Goal: Task Accomplishment & Management: Manage account settings

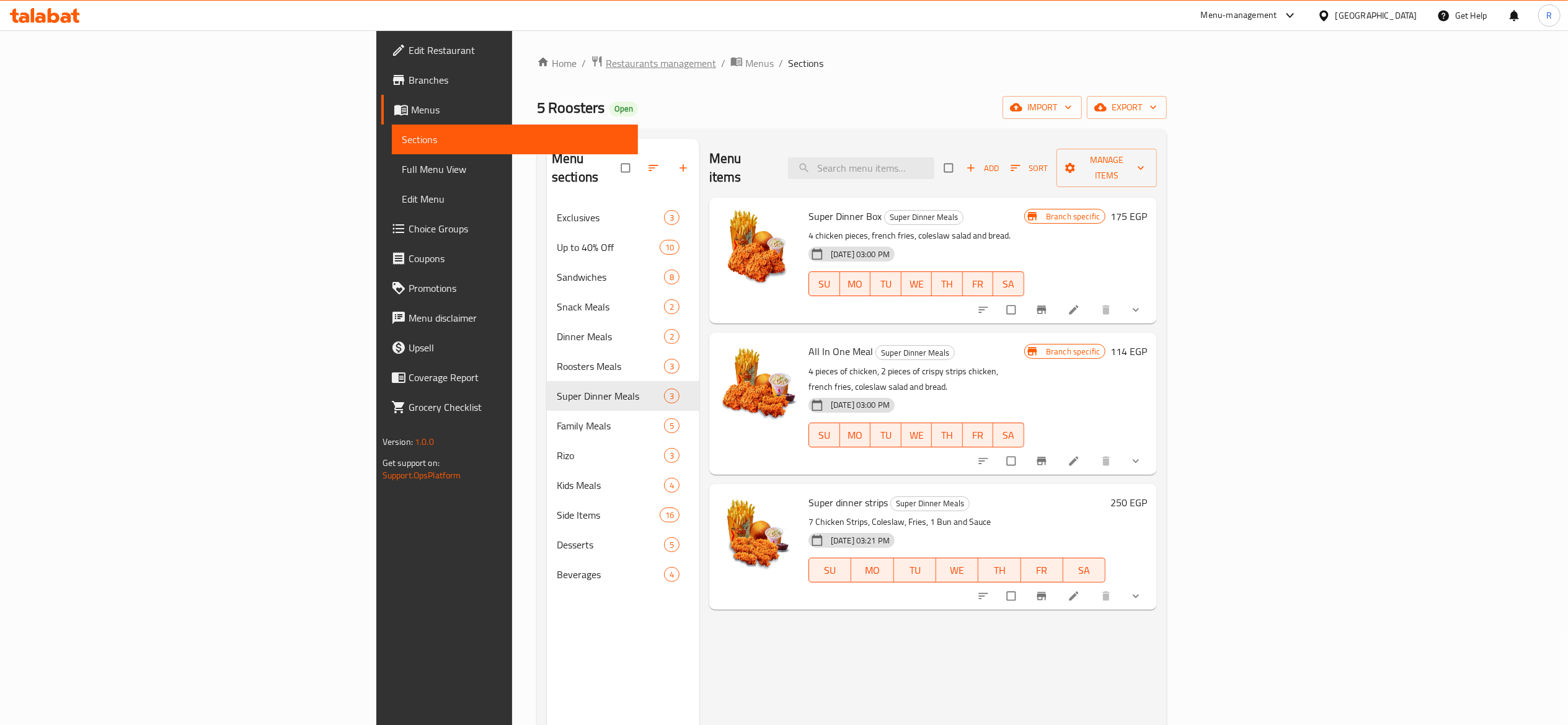
click at [606, 67] on span "Restaurants management" at bounding box center [661, 63] width 110 height 15
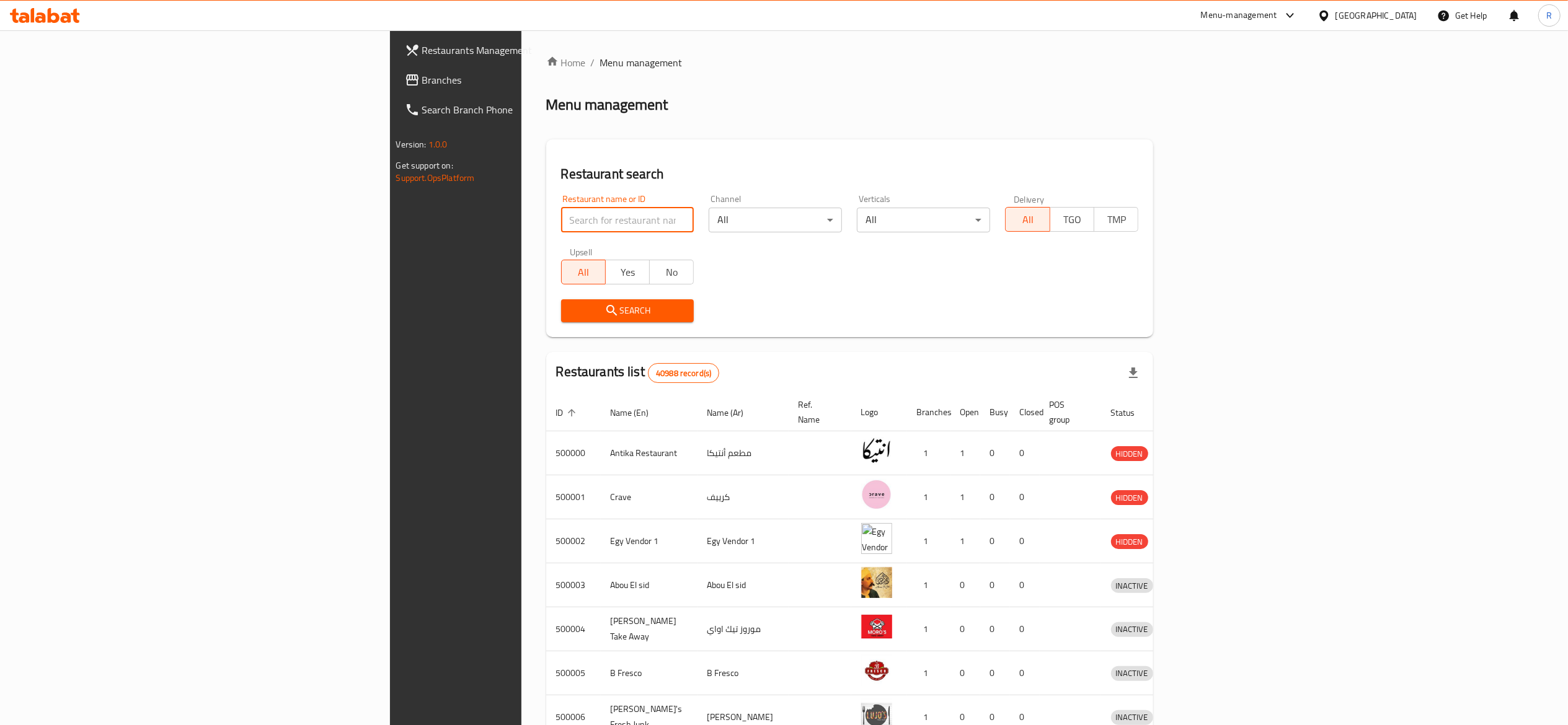
click at [561, 222] on input "search" at bounding box center [628, 220] width 133 height 25
click button "Search" at bounding box center [628, 311] width 133 height 23
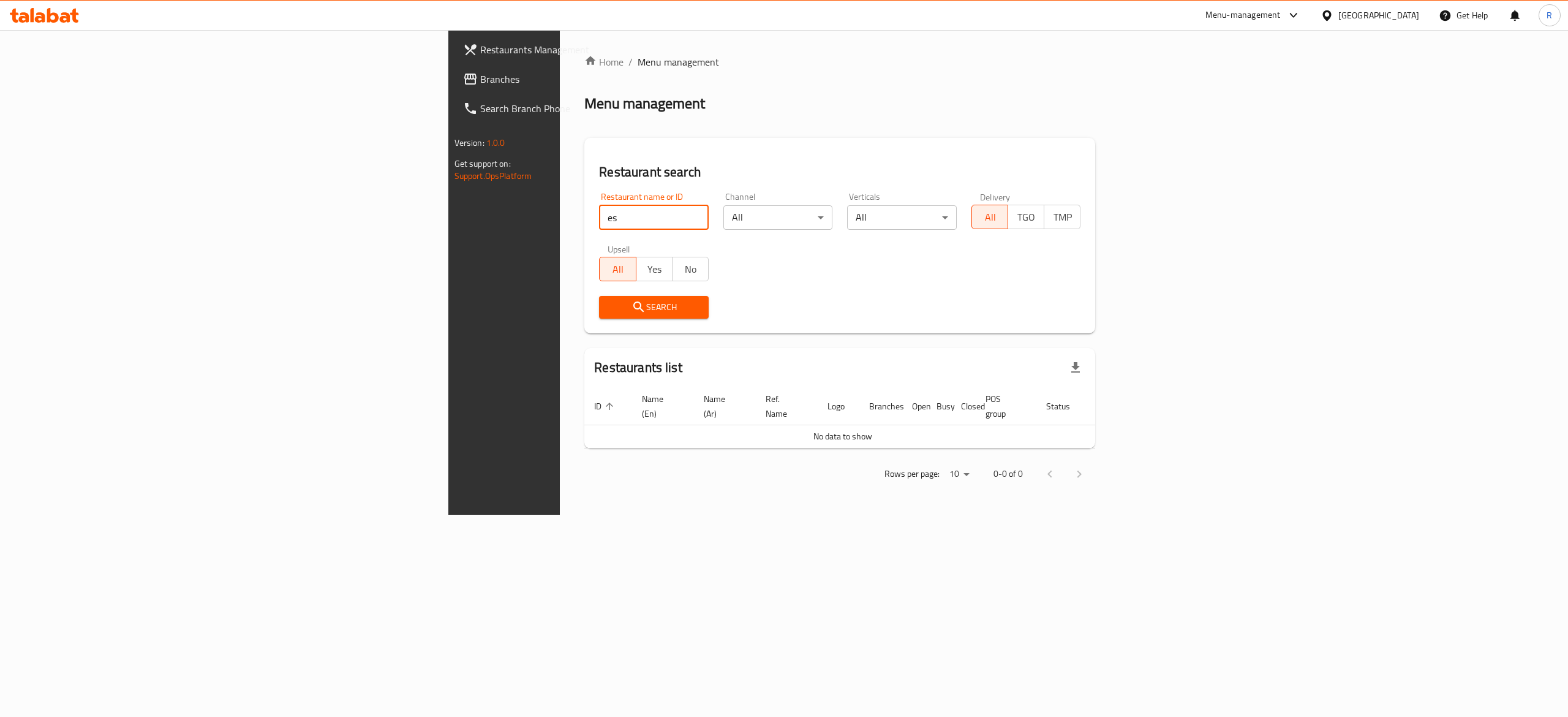
type input "e"
type input "696232"
click button "Search" at bounding box center [653, 307] width 110 height 23
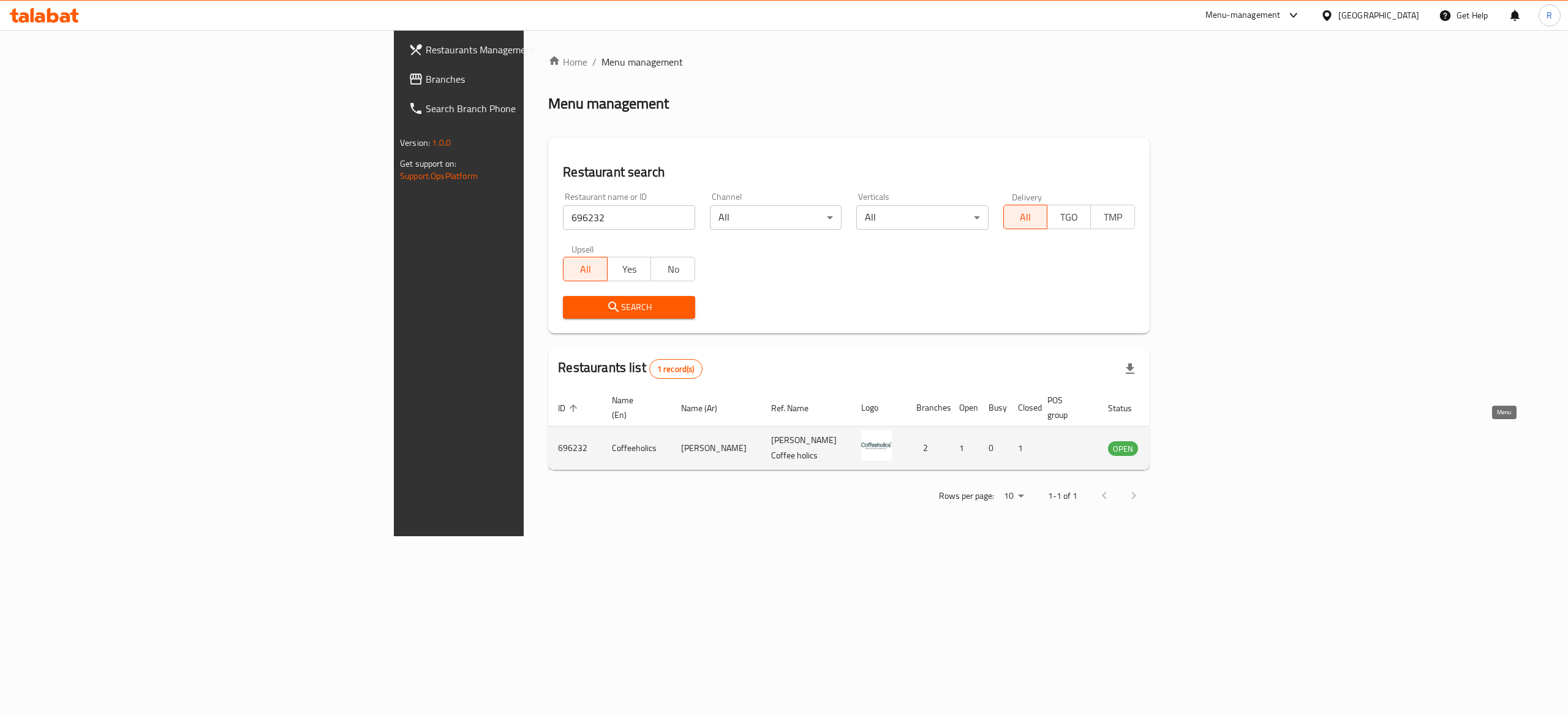
click at [1186, 444] on icon "enhanced table" at bounding box center [1180, 449] width 14 height 10
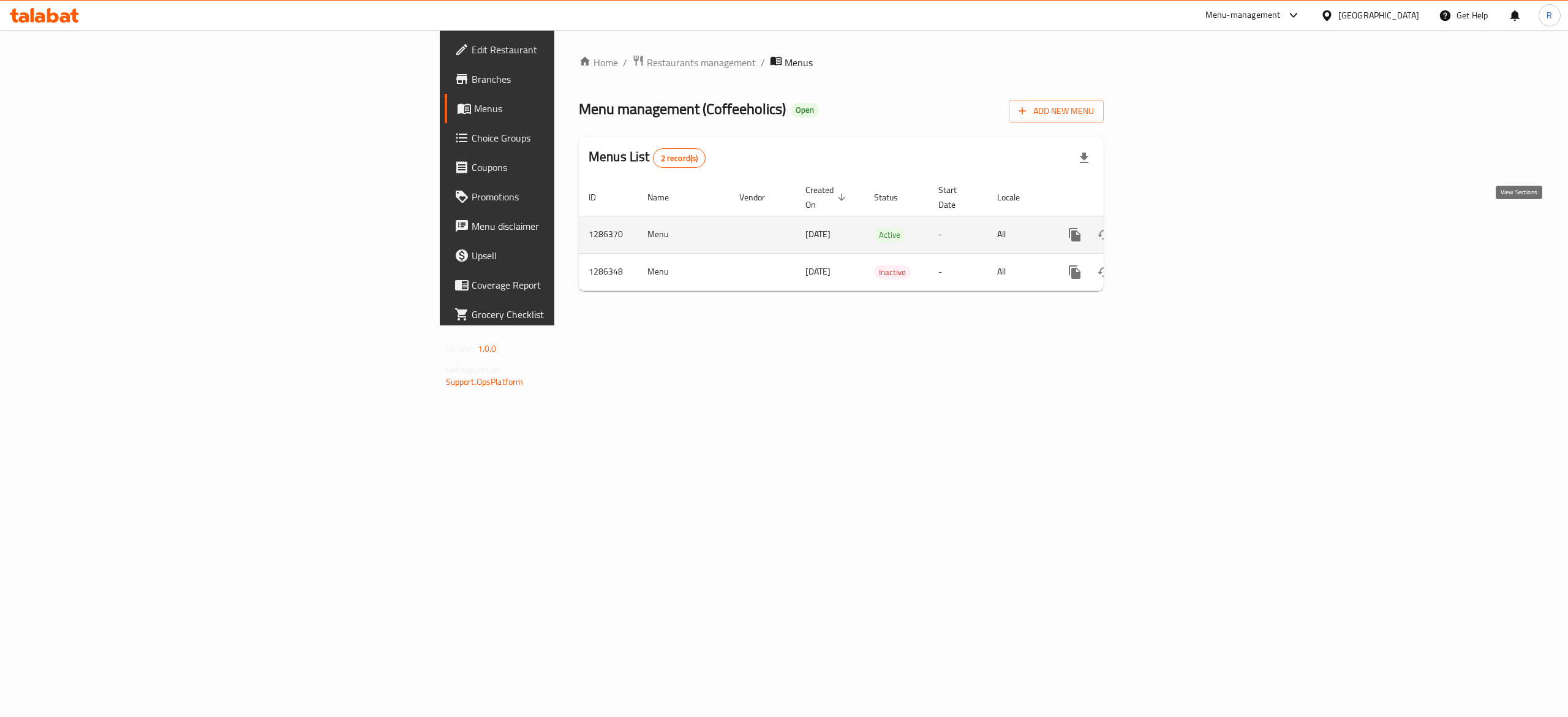
click at [1178, 232] on link "enhanced table" at bounding box center [1163, 235] width 29 height 29
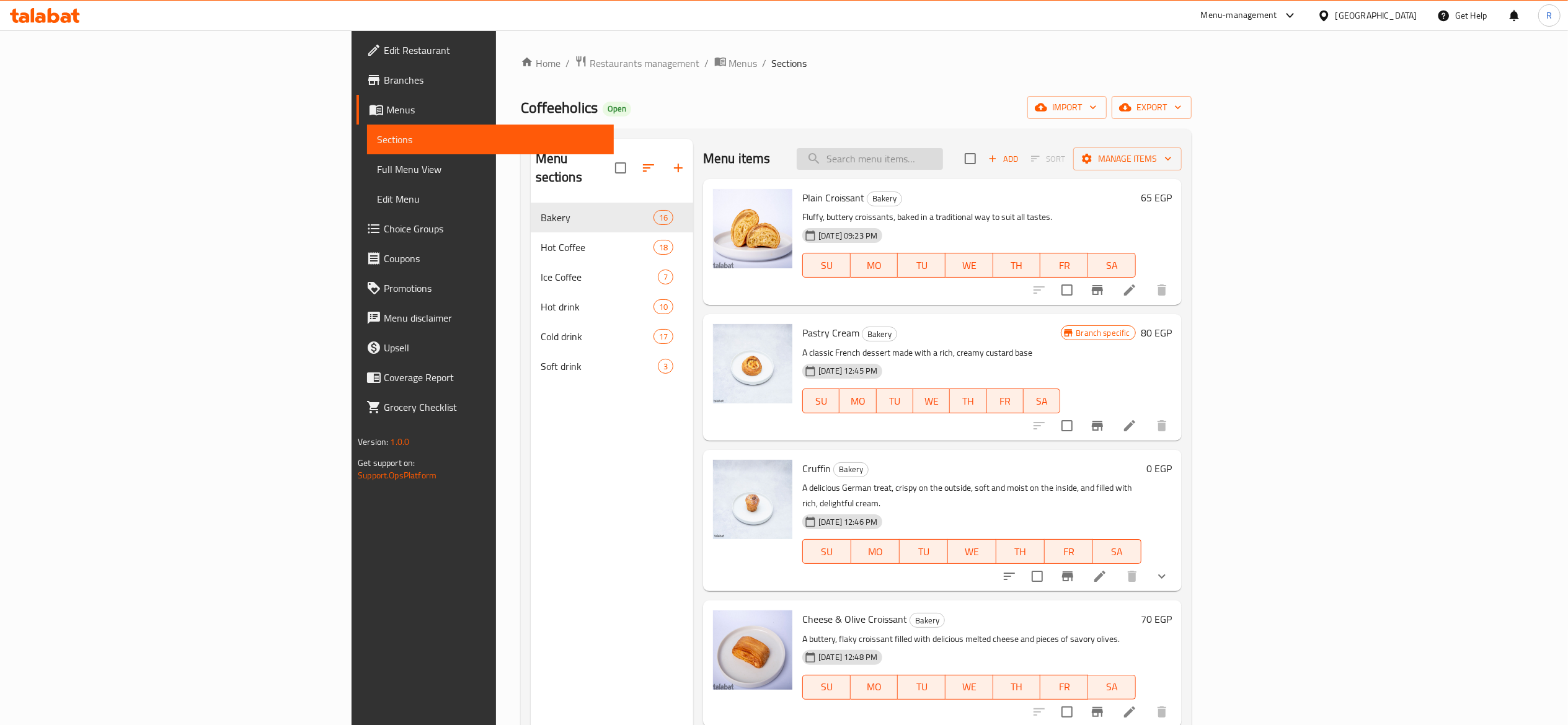
click at [943, 169] on input "search" at bounding box center [869, 158] width 146 height 22
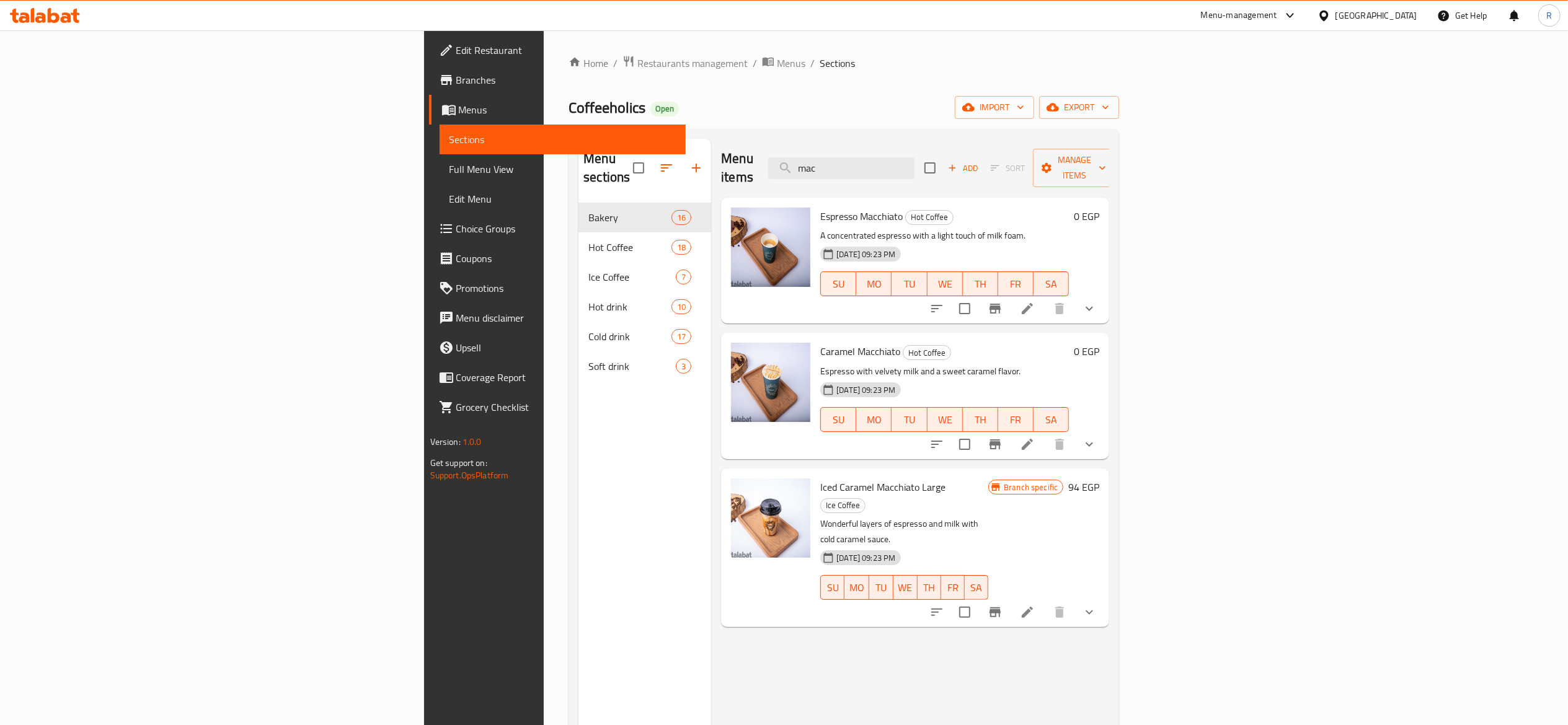
type input "mac"
click at [1044, 298] on li at bounding box center [1027, 308] width 35 height 22
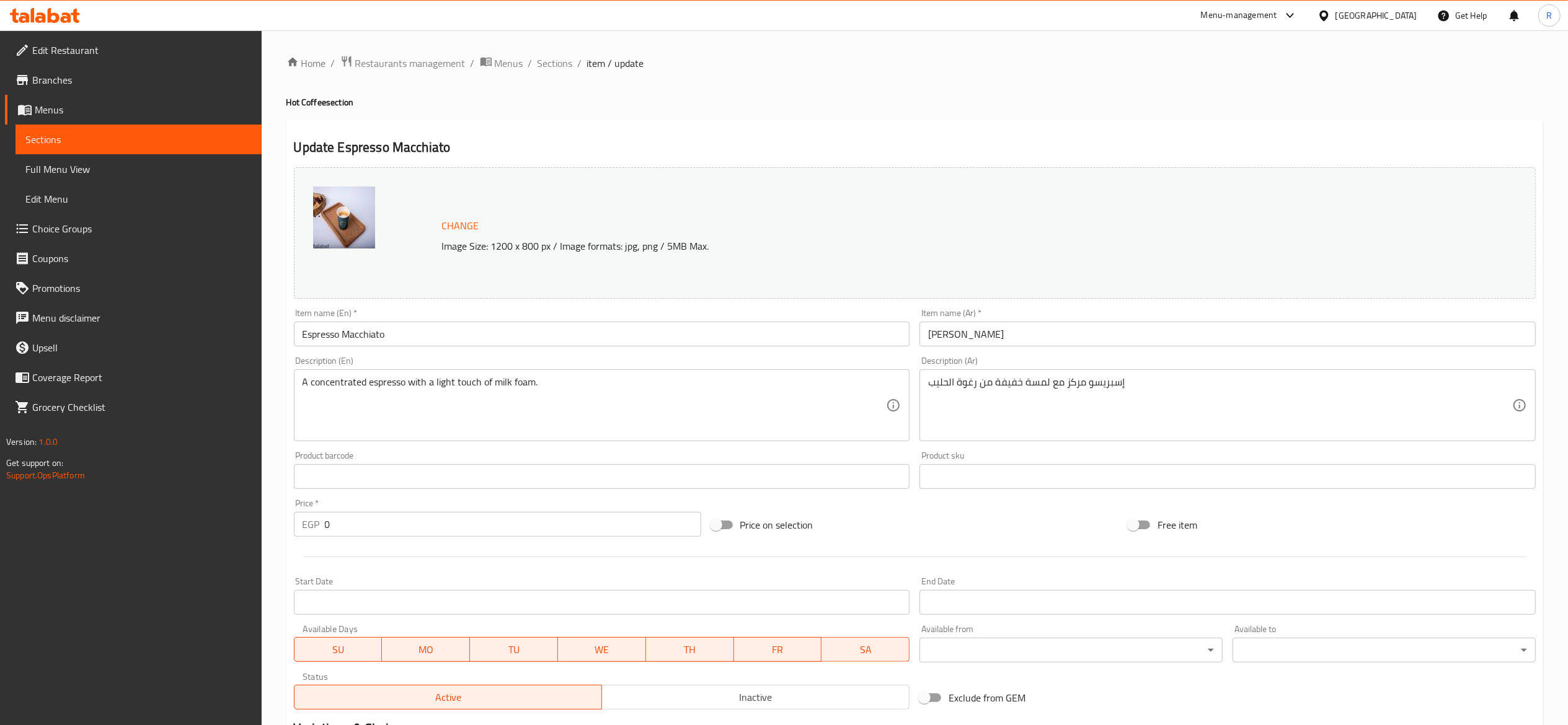
scroll to position [300, 0]
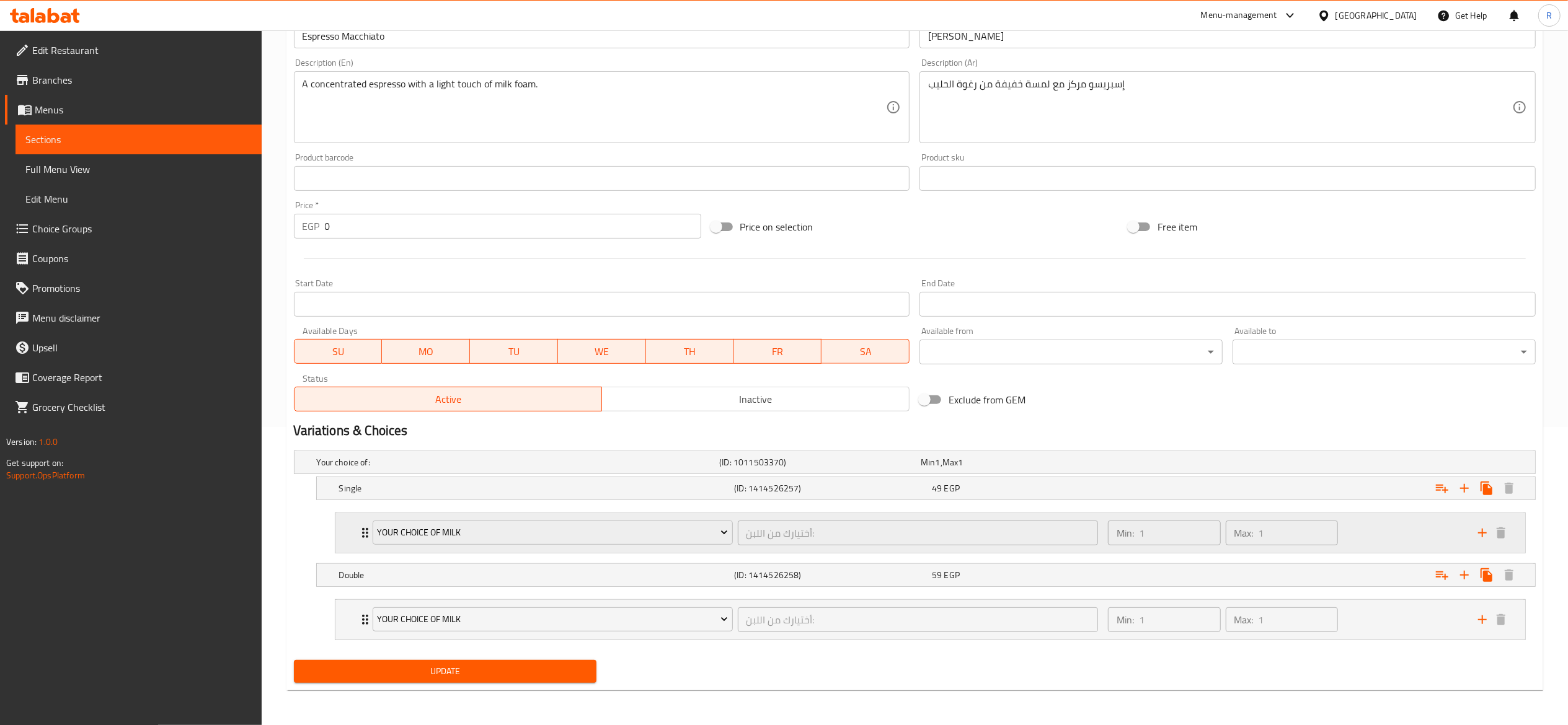
click at [363, 531] on icon "Expand" at bounding box center [364, 532] width 6 height 10
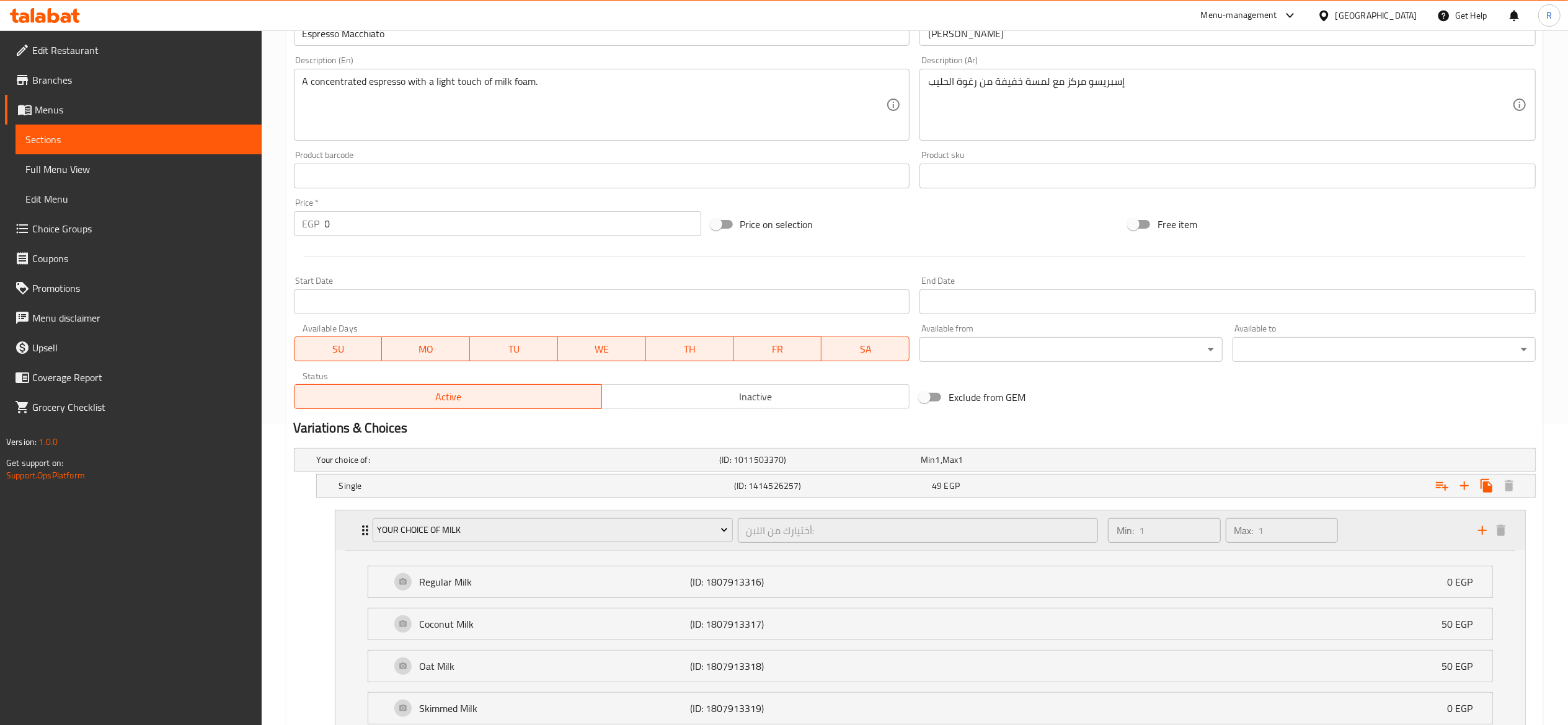
click at [352, 540] on div "Your choice of Milk أختيارك من اللبن: ​ Min: 1 ​ Max: 1 ​" at bounding box center [930, 530] width 1190 height 39
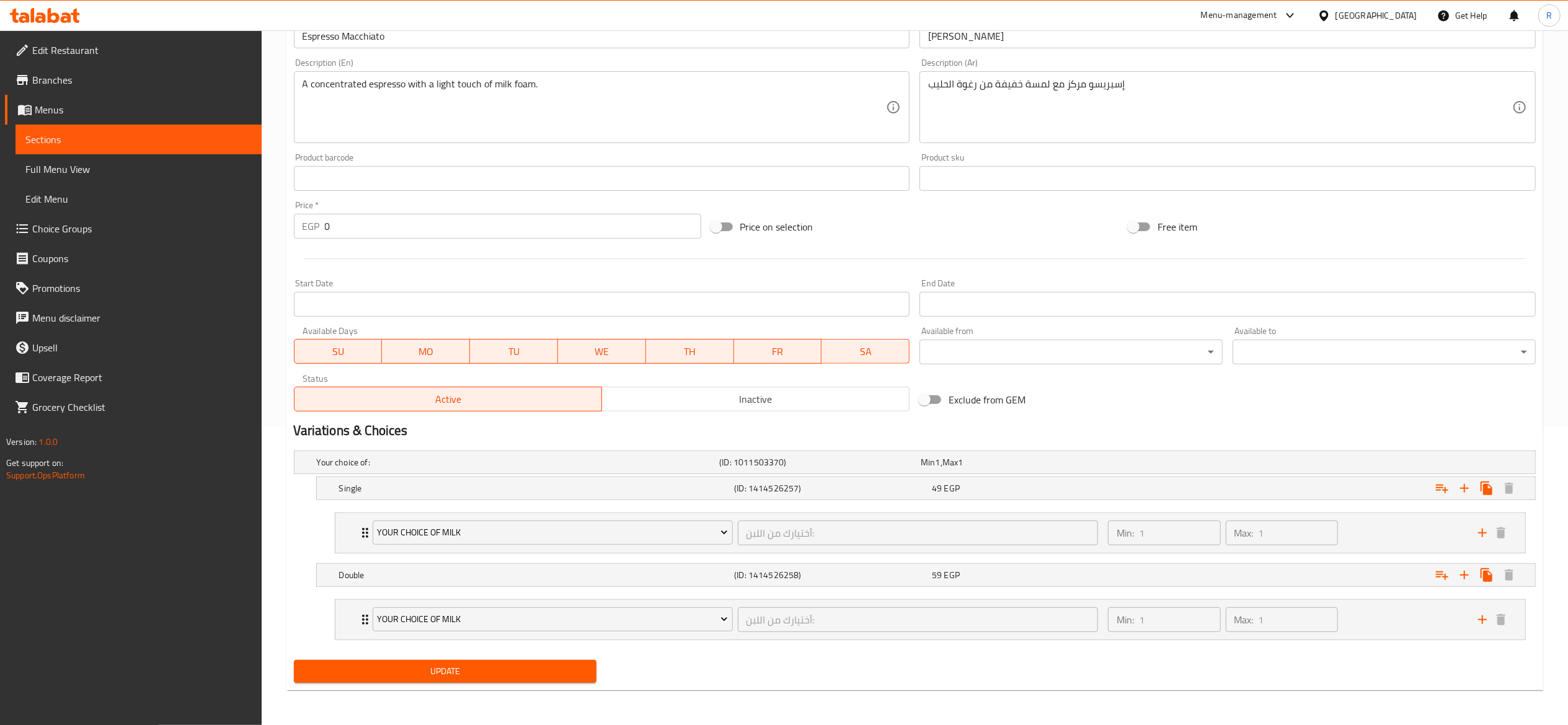
scroll to position [0, 0]
